Goal: Task Accomplishment & Management: Use online tool/utility

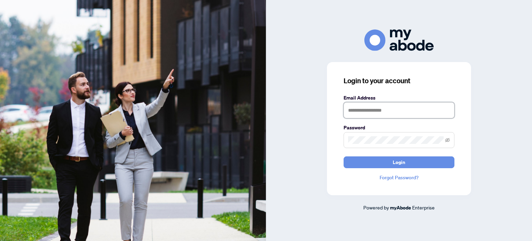
click at [399, 109] on input "text" at bounding box center [398, 110] width 111 height 16
type input "**********"
click at [343, 156] on button "Login" at bounding box center [398, 162] width 111 height 12
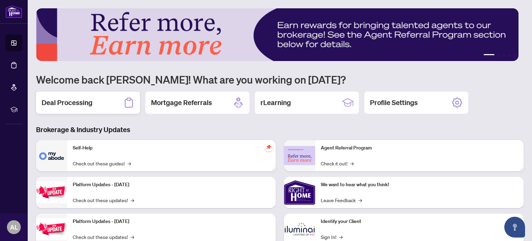
click at [98, 102] on div "Deal Processing" at bounding box center [88, 102] width 104 height 22
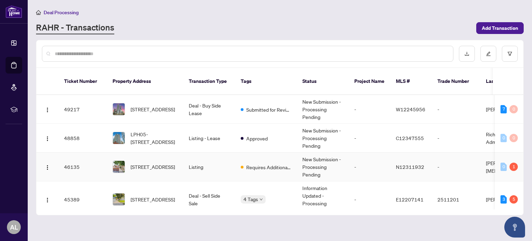
scroll to position [35, 0]
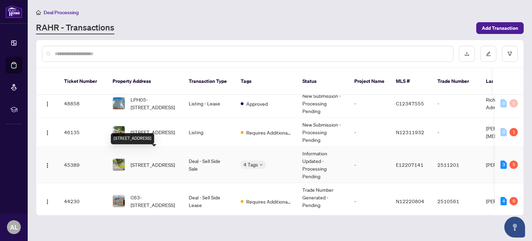
click at [154, 161] on span "2 Citadel Dr, Toronto, Ontario M1K 4S2, Canada" at bounding box center [152, 165] width 44 height 8
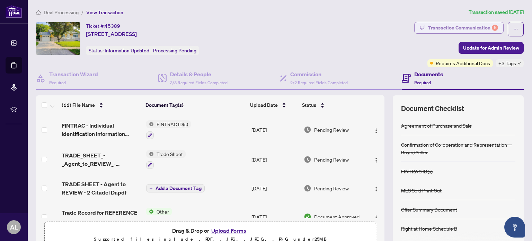
click at [440, 29] on div "Transaction Communication 5" at bounding box center [463, 27] width 70 height 11
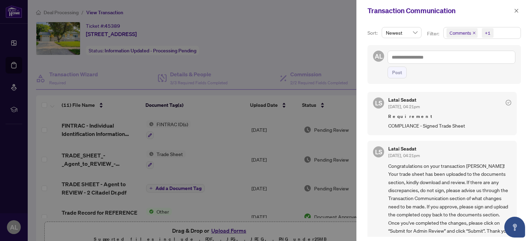
scroll to position [275, 0]
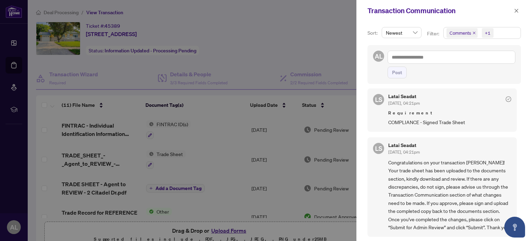
click at [263, 35] on div at bounding box center [266, 120] width 532 height 241
click at [515, 12] on icon "close" at bounding box center [516, 10] width 5 height 5
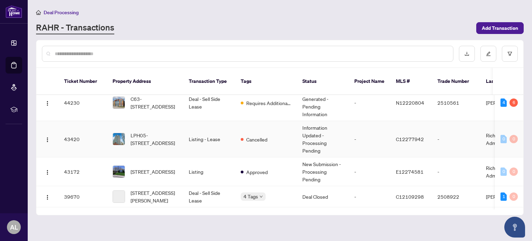
scroll to position [138, 0]
